Goal: Transaction & Acquisition: Purchase product/service

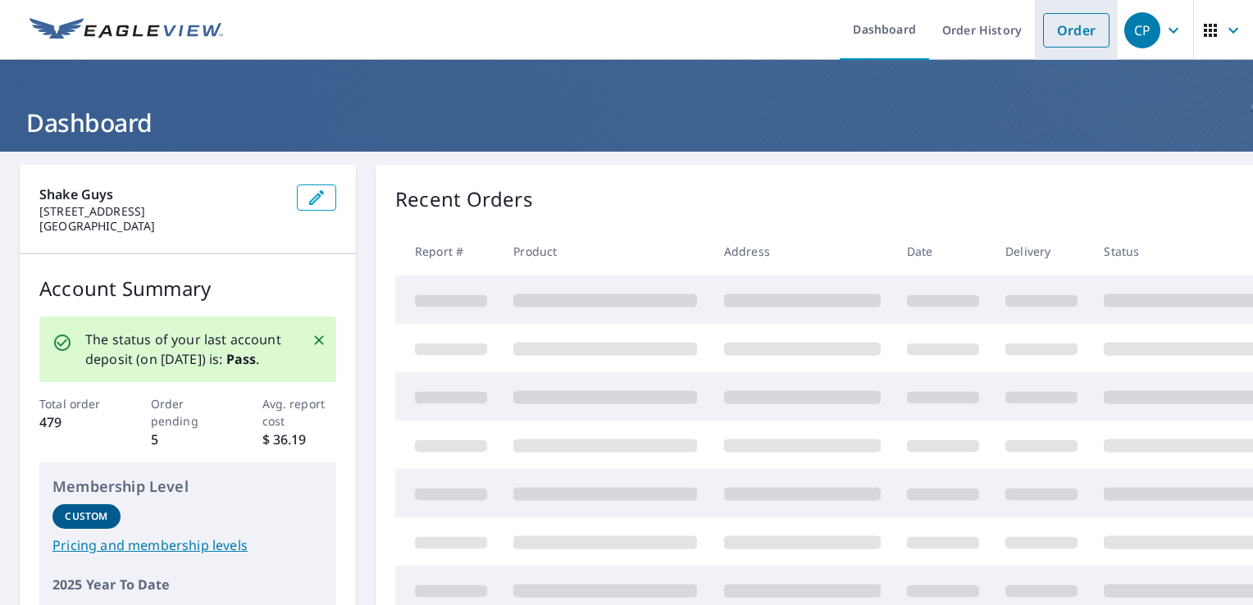
click at [1059, 28] on link "Order" at bounding box center [1076, 30] width 66 height 34
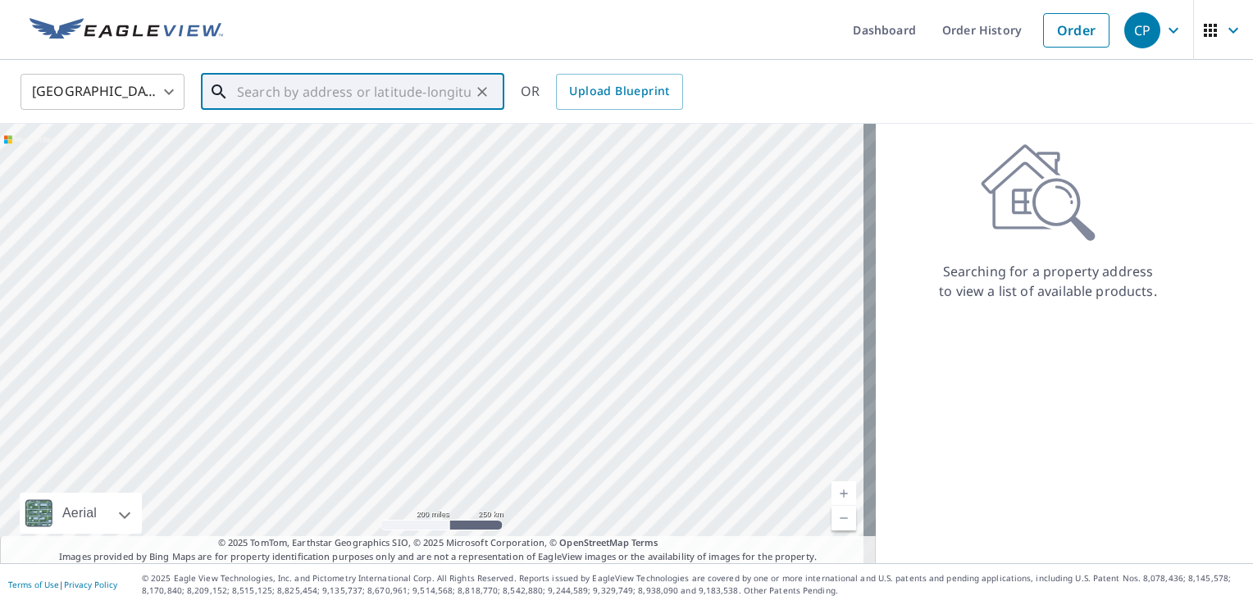
click at [354, 93] on input "text" at bounding box center [354, 92] width 234 height 46
paste input "[STREET_ADDRESS]"
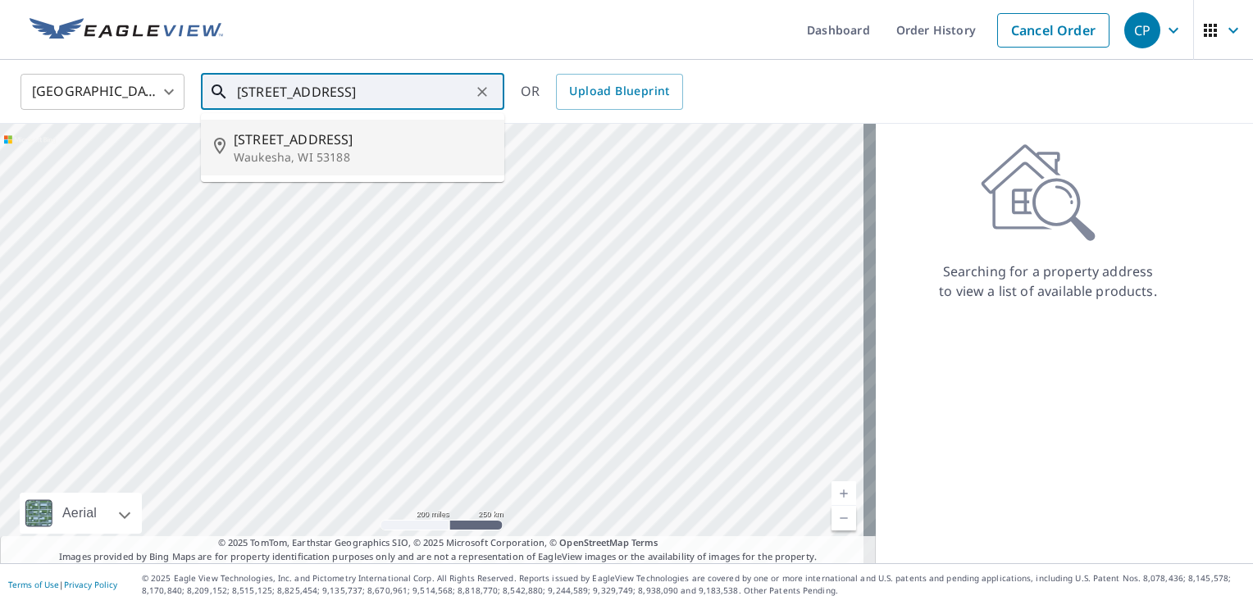
click at [313, 140] on span "[STREET_ADDRESS]" at bounding box center [363, 140] width 258 height 20
type input "[STREET_ADDRESS]"
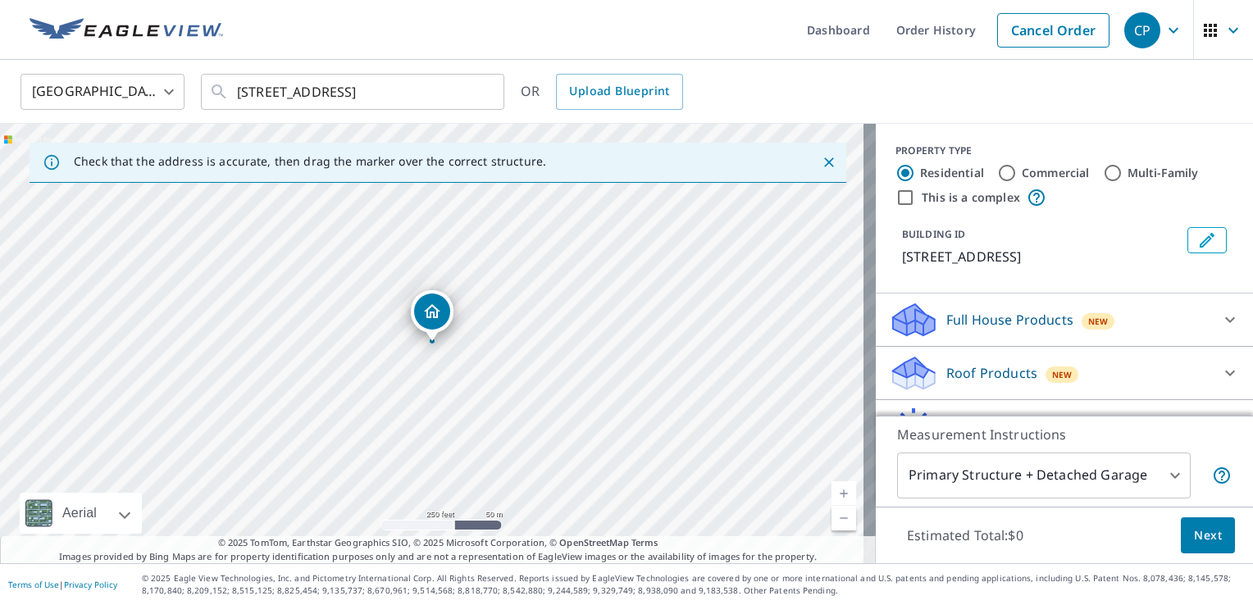
click at [946, 379] on p "Roof Products" at bounding box center [991, 373] width 91 height 20
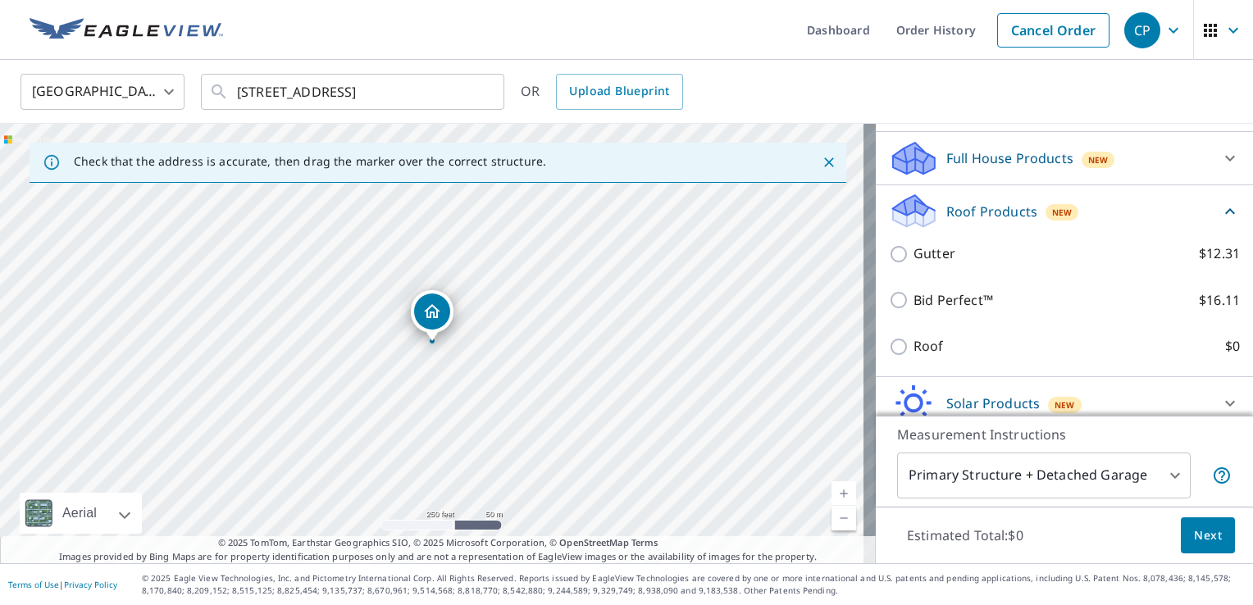
scroll to position [164, 0]
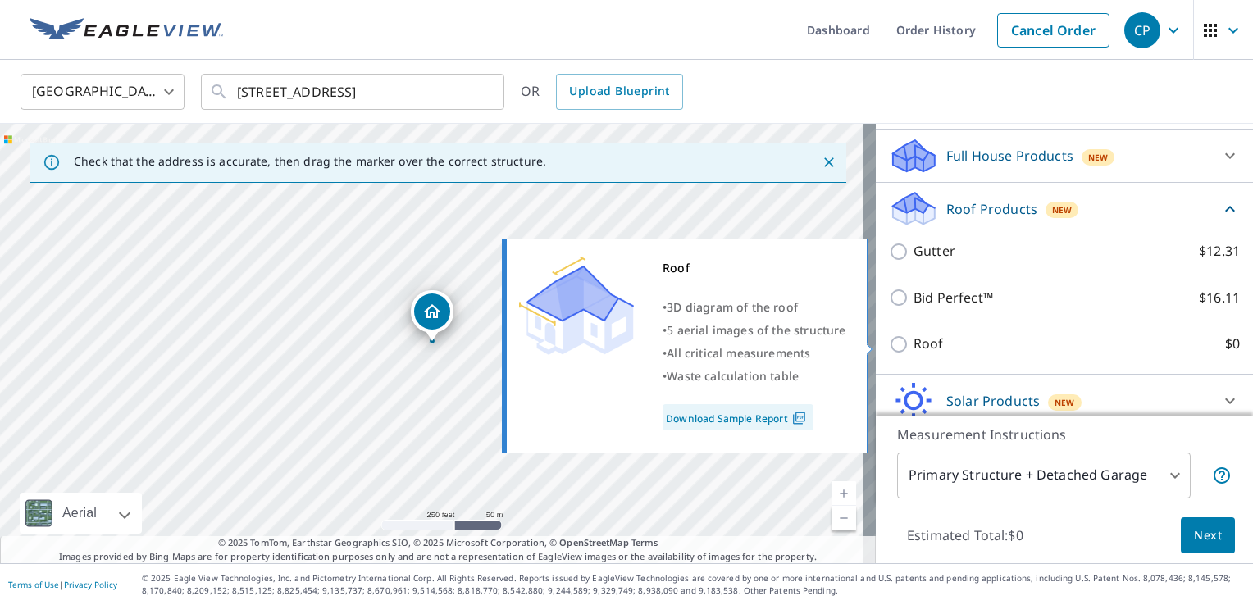
click at [889, 343] on input "Roof $0" at bounding box center [901, 345] width 25 height 20
checkbox input "true"
type input "3"
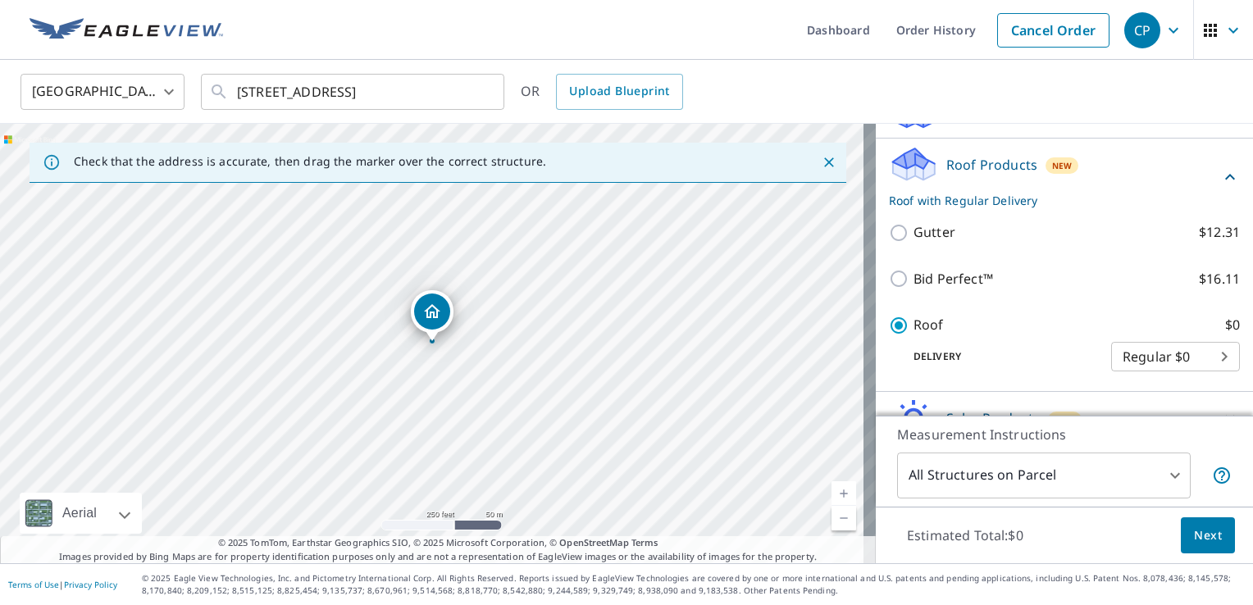
click at [1204, 536] on span "Next" at bounding box center [1208, 536] width 28 height 21
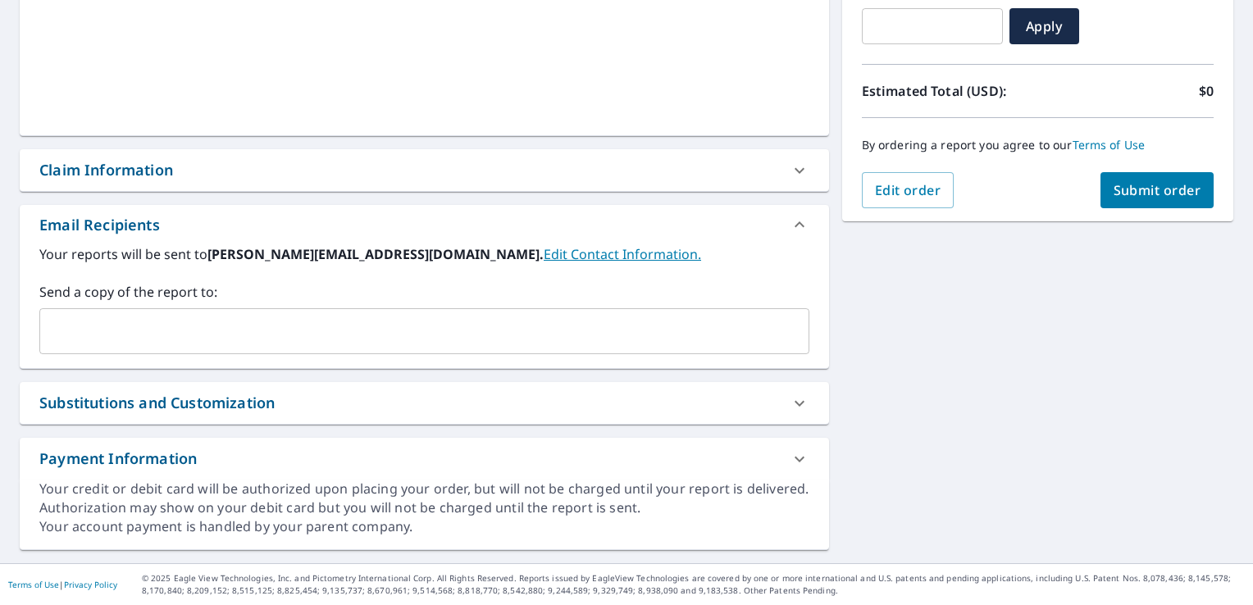
scroll to position [300, 0]
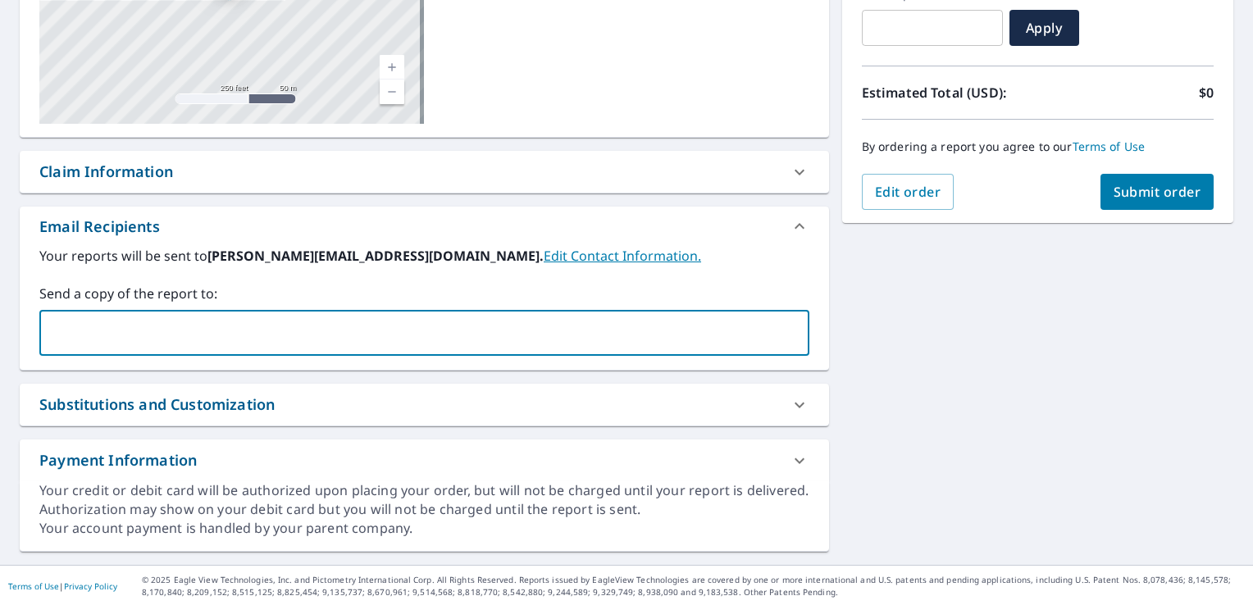
click at [101, 339] on input "text" at bounding box center [412, 332] width 731 height 31
type input "[PERSON_NAME][EMAIL_ADDRESS][DOMAIN_NAME]"
click at [1135, 194] on span "Submit order" at bounding box center [1158, 192] width 88 height 18
checkbox input "true"
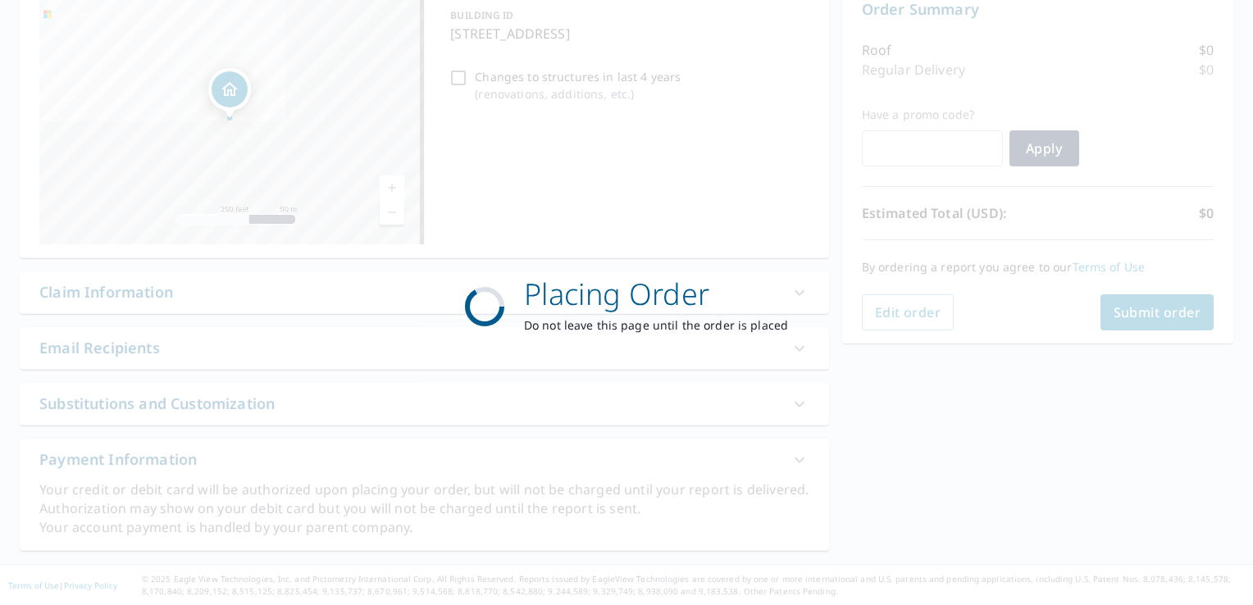
scroll to position [179, 0]
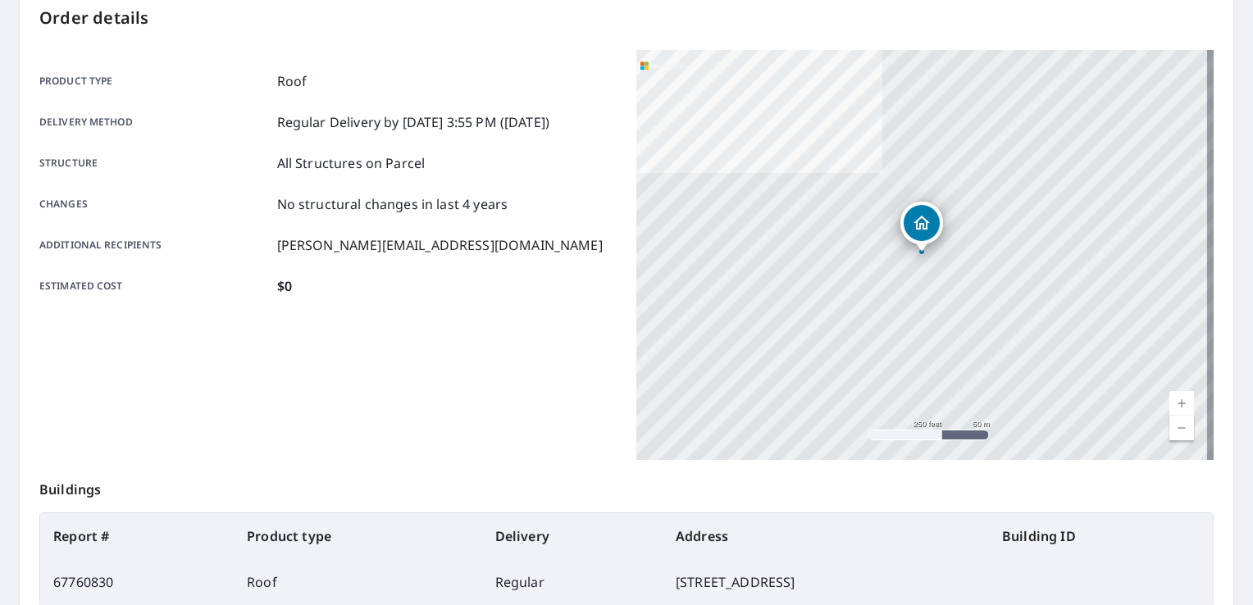
scroll to position [343, 0]
